Goal: Transaction & Acquisition: Purchase product/service

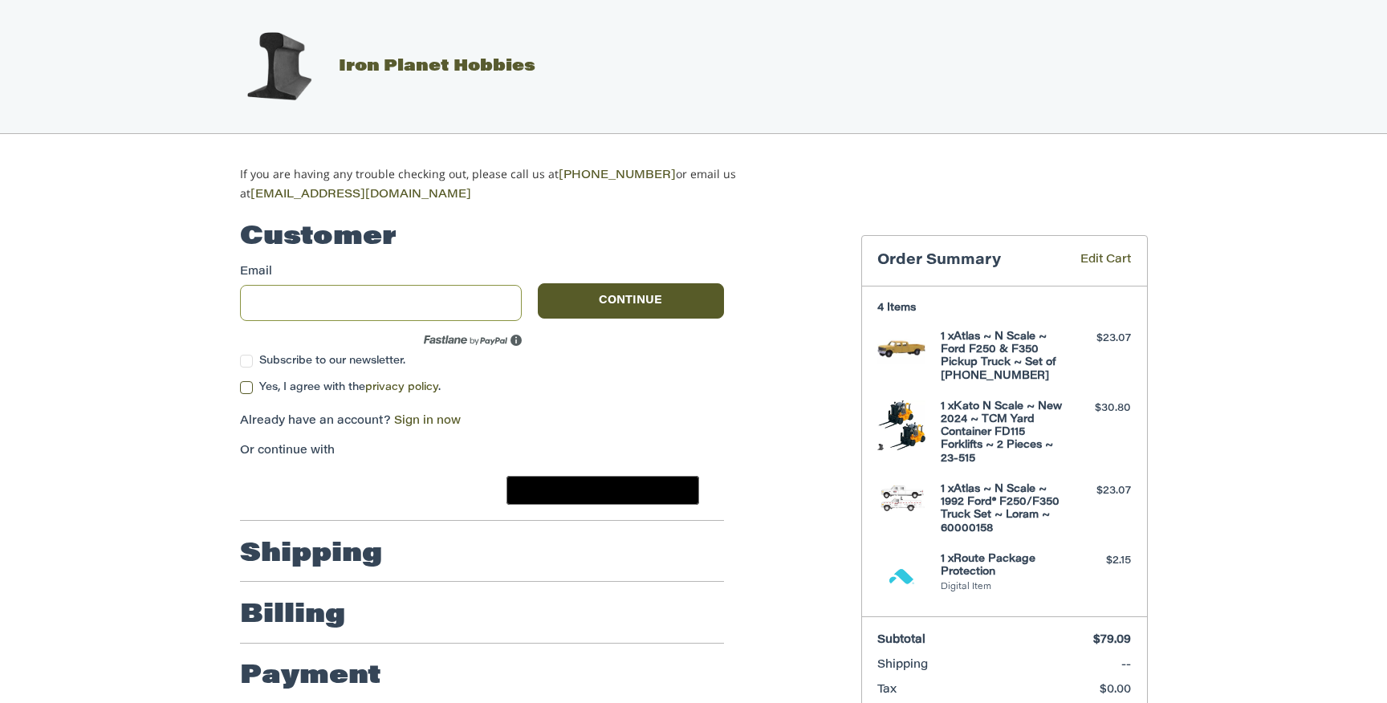
click at [305, 310] on input "Email" at bounding box center [381, 303] width 283 height 36
type input "**********"
click at [657, 294] on button "Continue" at bounding box center [631, 300] width 186 height 35
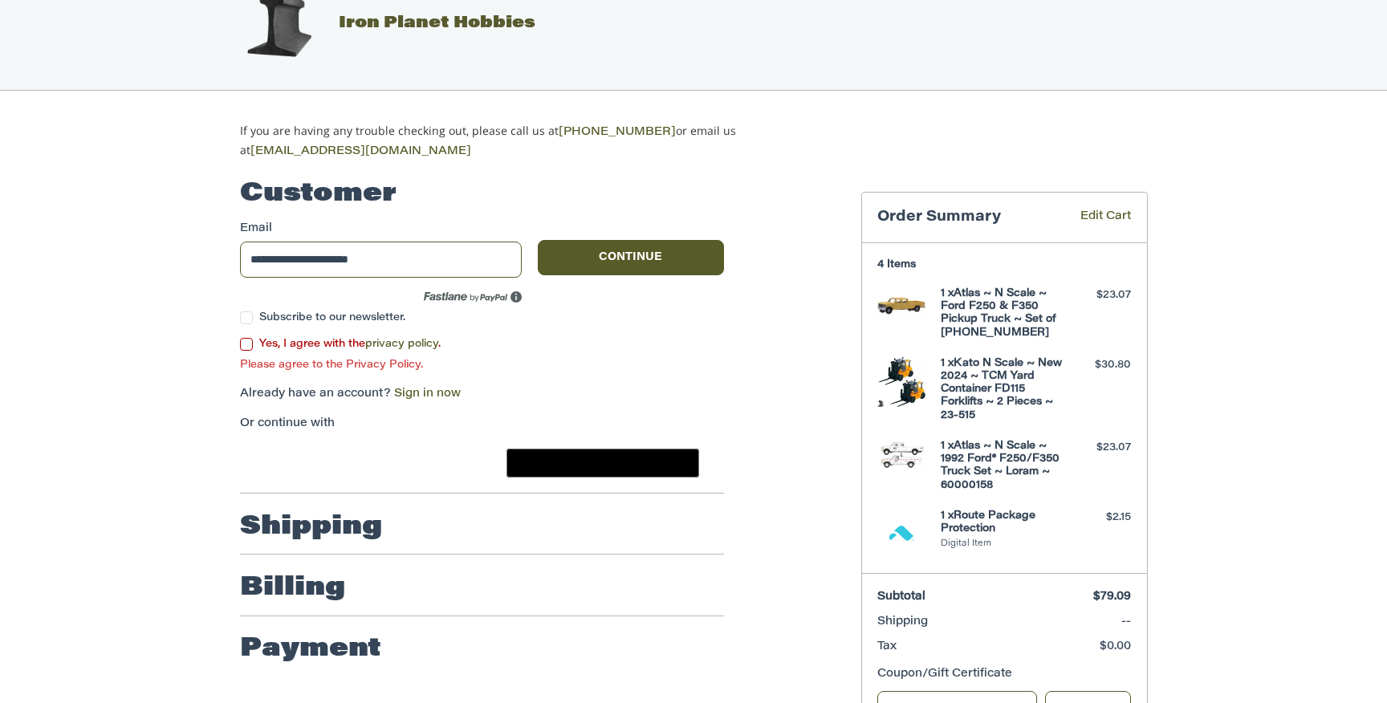
click at [240, 341] on label "Yes, I agree with the privacy policy ." at bounding box center [482, 344] width 484 height 13
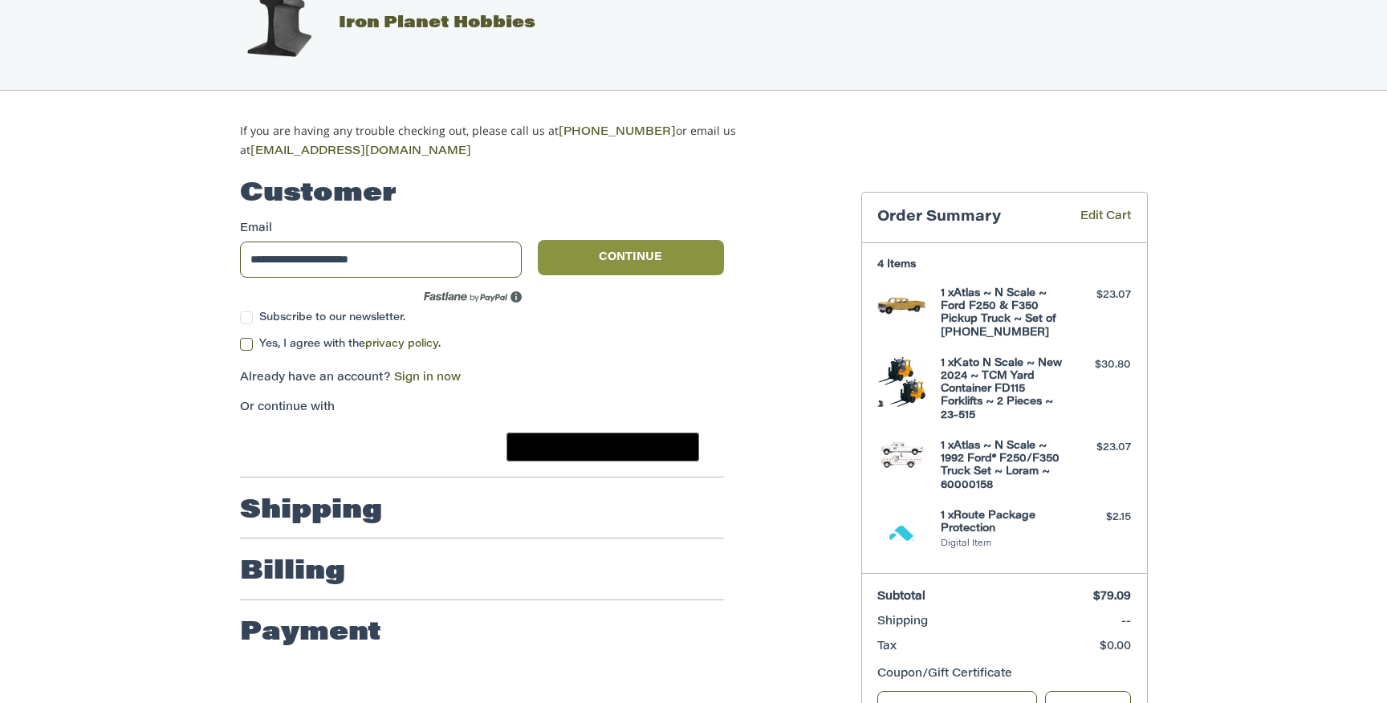
click at [633, 259] on button "Continue" at bounding box center [631, 257] width 186 height 35
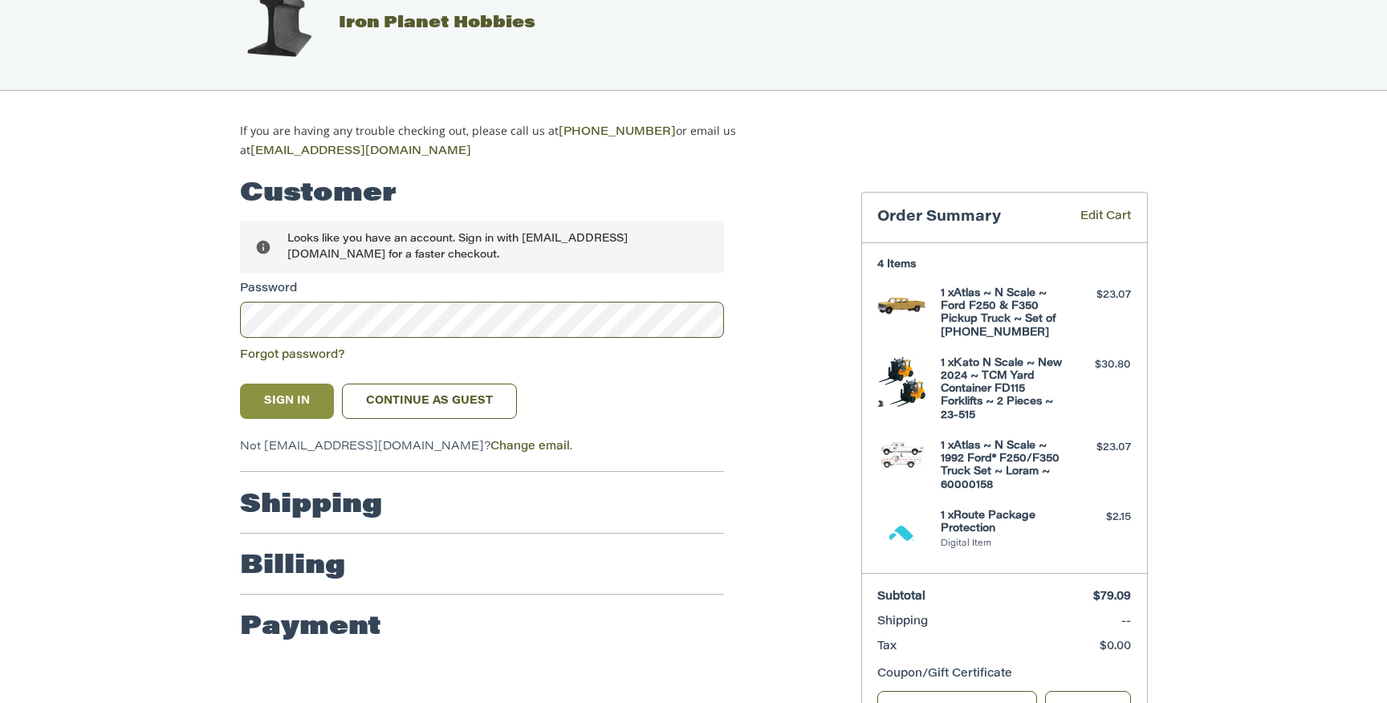
drag, startPoint x: 300, startPoint y: 395, endPoint x: 292, endPoint y: 391, distance: 9.0
click at [299, 395] on button "Sign In" at bounding box center [287, 401] width 95 height 35
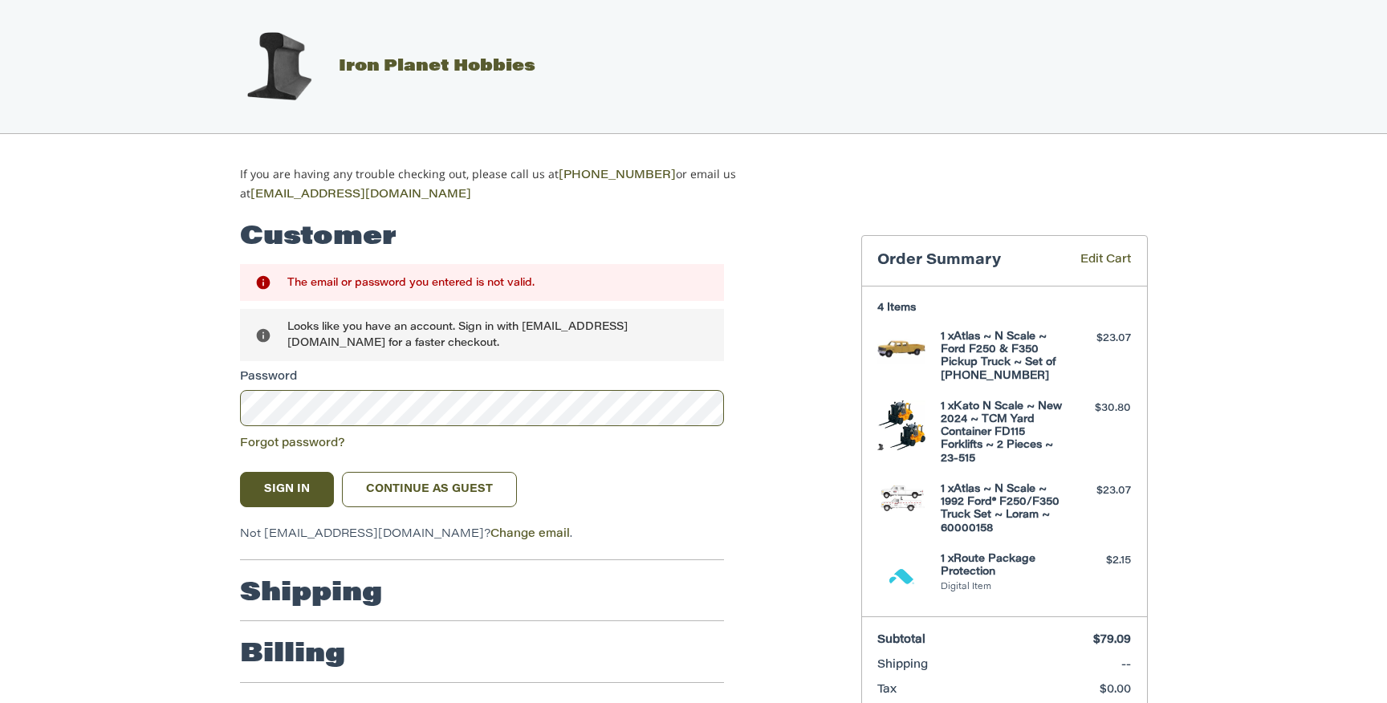
scroll to position [0, 0]
click at [458, 65] on span "Iron Planet Hobbies" at bounding box center [437, 67] width 197 height 16
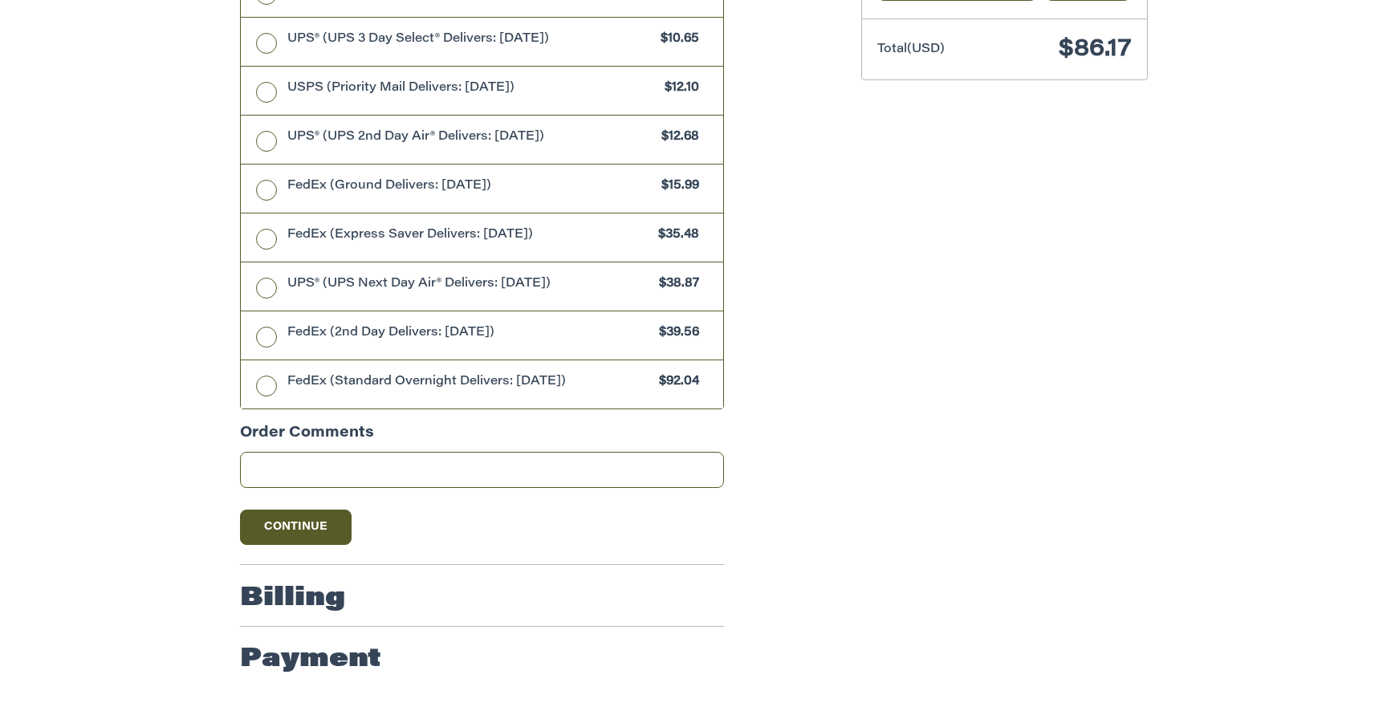
scroll to position [775, 0]
click at [310, 532] on button "Continue" at bounding box center [296, 527] width 112 height 35
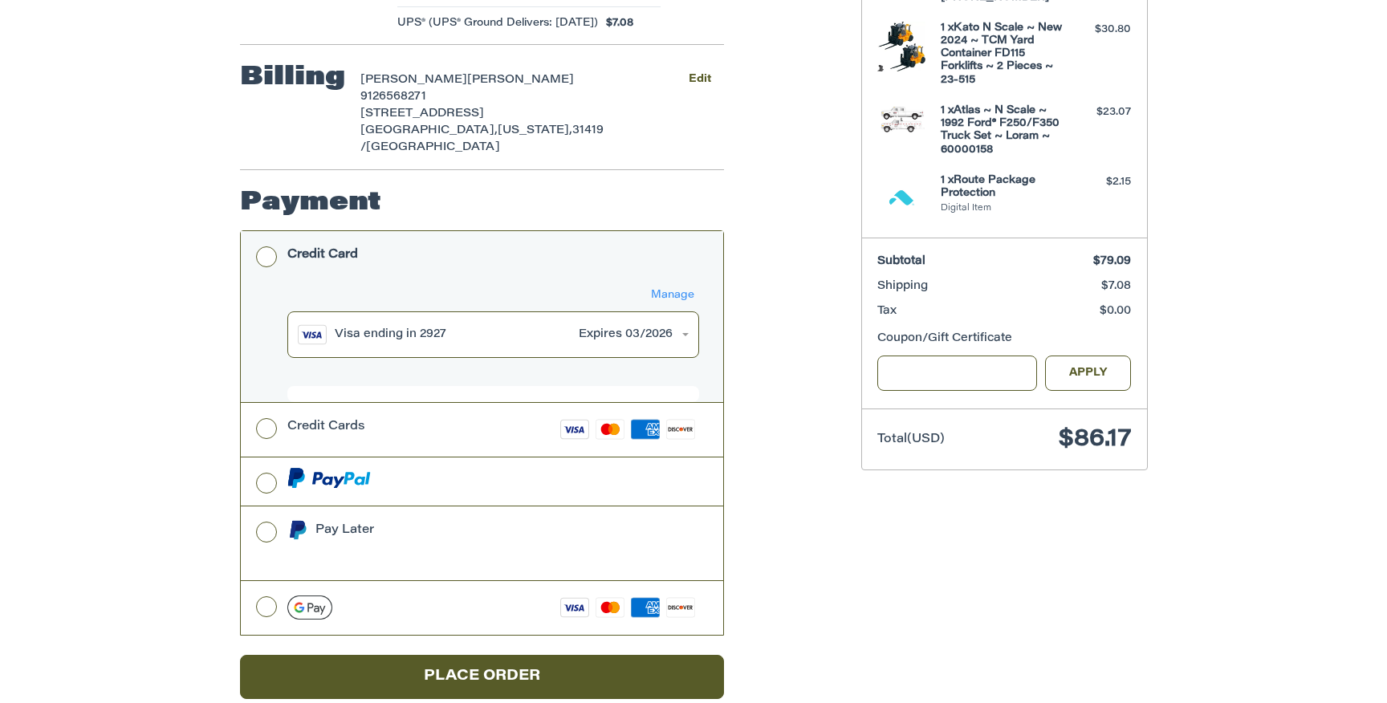
scroll to position [378, 0]
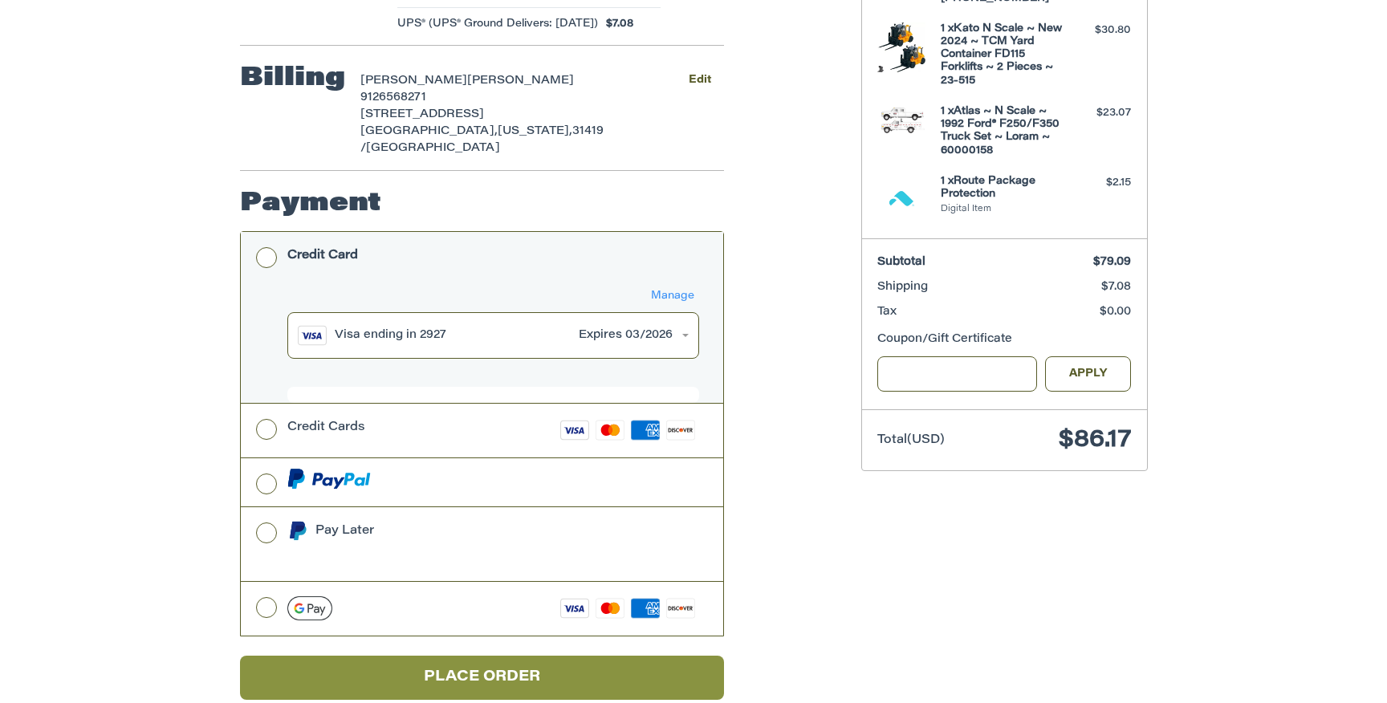
click at [492, 656] on button "Place Order" at bounding box center [482, 678] width 484 height 44
